Goal: Book appointment/travel/reservation

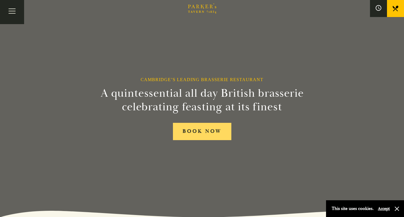
scroll to position [113, 0]
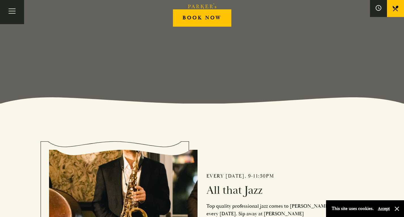
click at [380, 207] on button "Accept" at bounding box center [384, 208] width 12 height 5
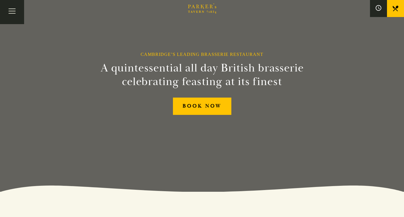
scroll to position [0, 0]
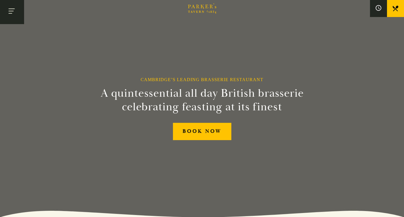
click at [8, 12] on button "Toggle navigation" at bounding box center [12, 12] width 24 height 24
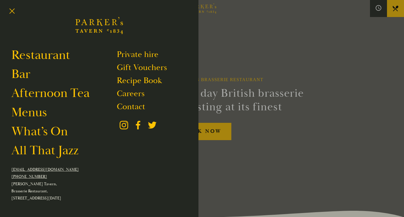
click at [208, 135] on div at bounding box center [202, 108] width 404 height 217
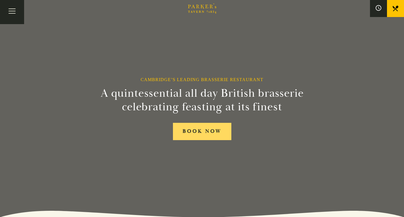
click at [210, 133] on link "BOOK NOW" at bounding box center [202, 131] width 58 height 17
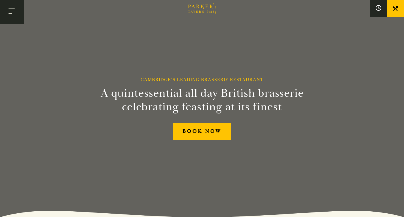
click at [17, 12] on button "Toggle navigation" at bounding box center [12, 12] width 24 height 24
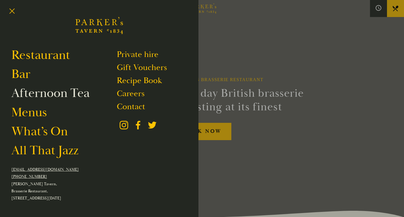
click at [24, 95] on link "Afternoon Tea" at bounding box center [50, 93] width 78 height 16
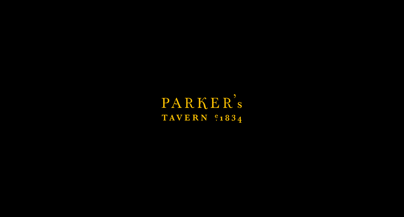
scroll to position [57, 0]
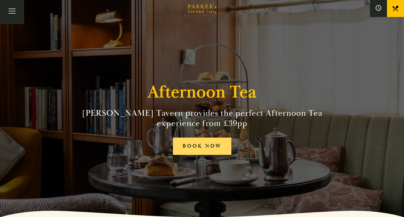
click at [193, 143] on link "BOOK NOW" at bounding box center [202, 145] width 58 height 17
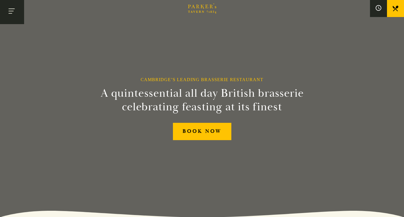
click at [16, 15] on button "Toggle navigation" at bounding box center [12, 12] width 24 height 24
